Goal: Task Accomplishment & Management: Use online tool/utility

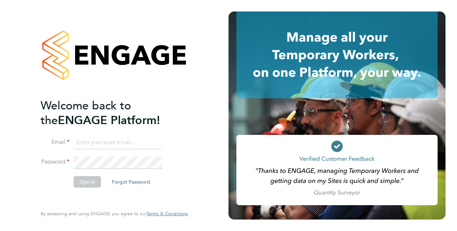
click at [113, 137] on input at bounding box center [118, 143] width 89 height 13
type input "[PERSON_NAME][EMAIL_ADDRESS][PERSON_NAME][DOMAIN_NAME]"
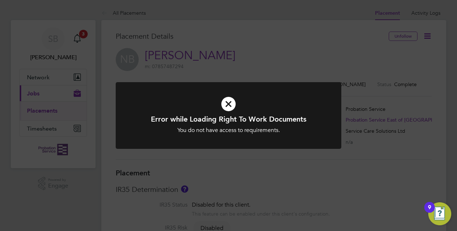
click at [230, 107] on icon at bounding box center [228, 104] width 187 height 28
